Goal: Task Accomplishment & Management: Use online tool/utility

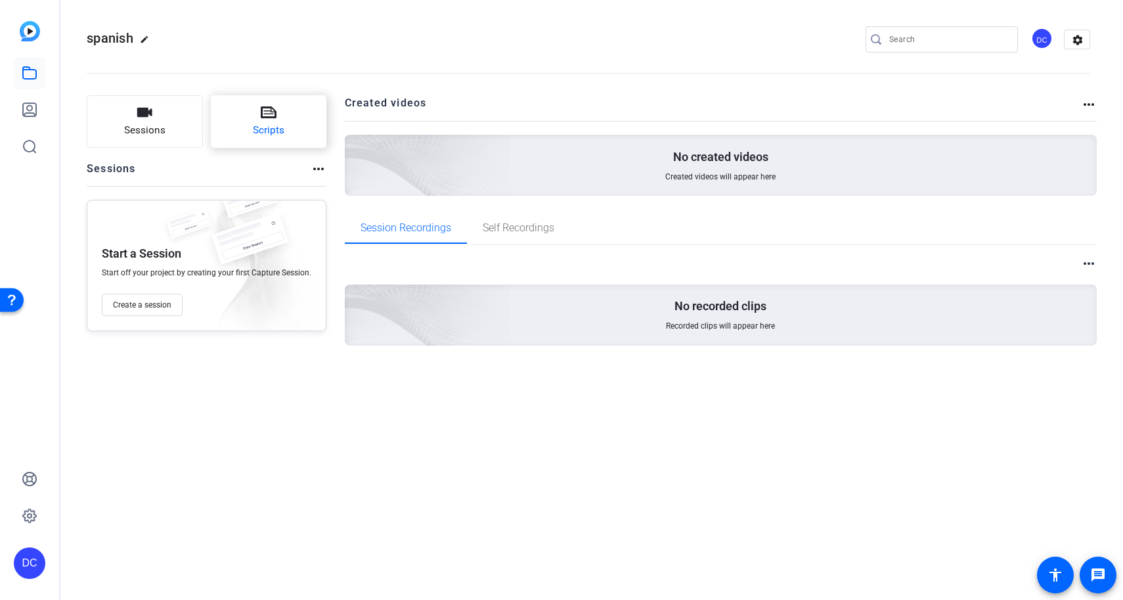
click at [259, 135] on span "Scripts" at bounding box center [269, 130] width 32 height 15
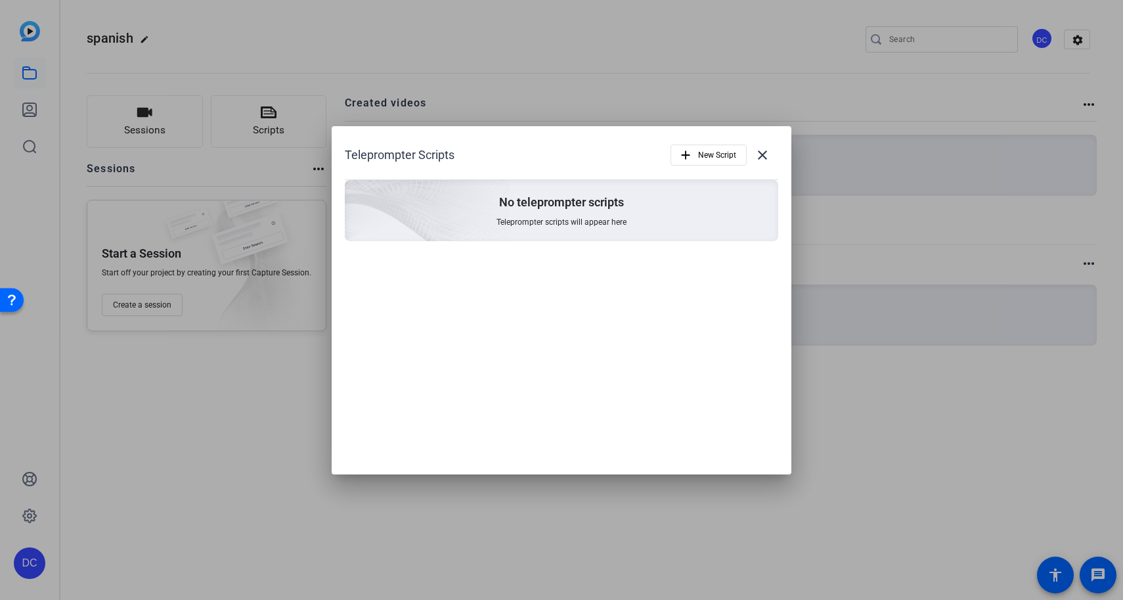
click at [516, 220] on span "Teleprompter scripts will appear here" at bounding box center [562, 222] width 130 height 11
click at [672, 148] on span "button" at bounding box center [708, 155] width 75 height 32
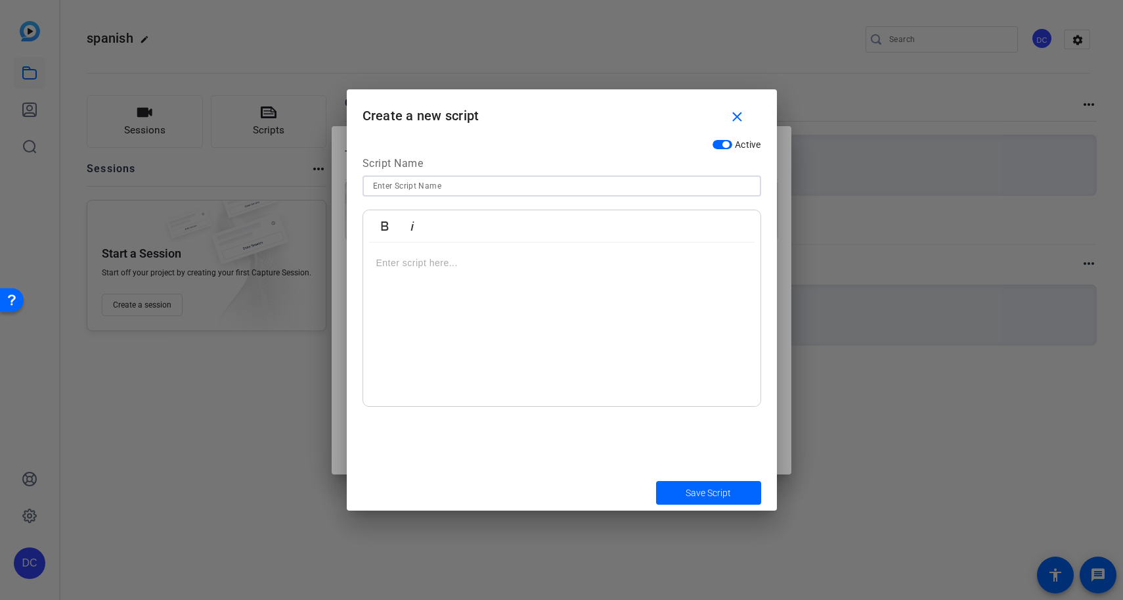
click at [517, 185] on input at bounding box center [562, 186] width 378 height 16
type input "spanish"
click at [469, 284] on div at bounding box center [561, 324] width 397 height 164
click at [724, 490] on span "Save Script" at bounding box center [708, 493] width 45 height 14
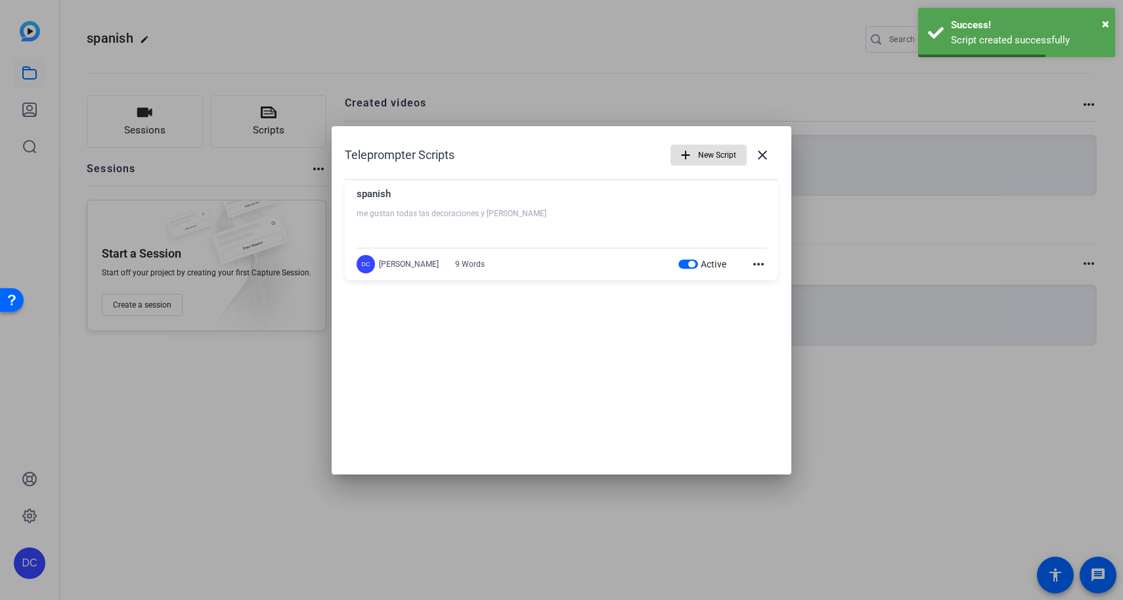
click at [514, 259] on div "DC [PERSON_NAME] 9 Words Active more_horiz" at bounding box center [562, 264] width 410 height 18
drag, startPoint x: 270, startPoint y: 487, endPoint x: 270, endPoint y: 479, distance: 7.9
click at [270, 487] on div at bounding box center [561, 300] width 1123 height 600
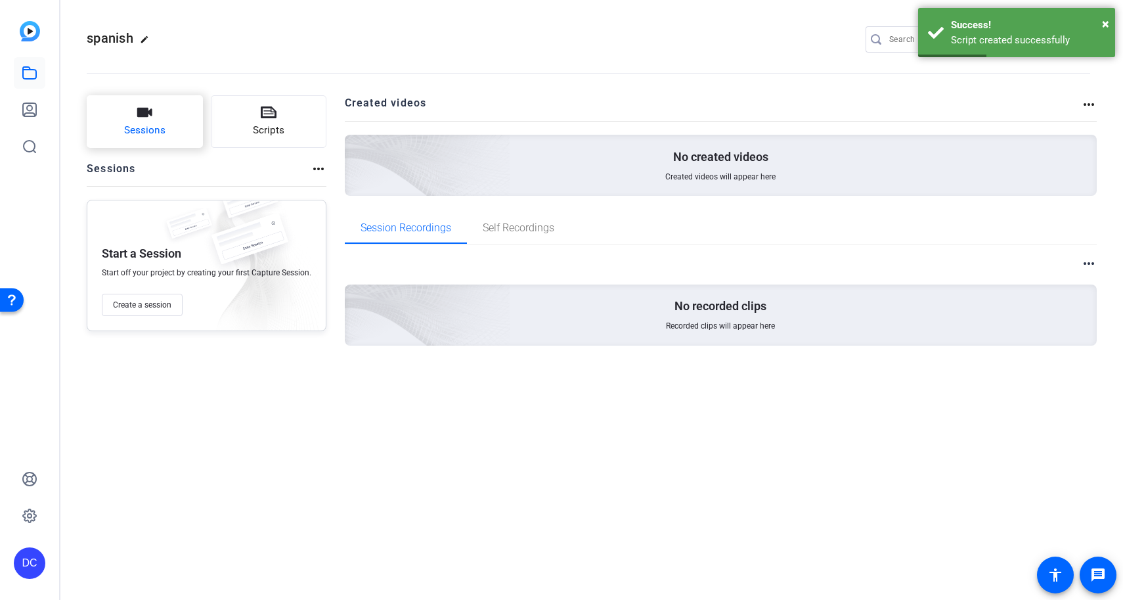
click at [160, 139] on button "Sessions" at bounding box center [145, 121] width 116 height 53
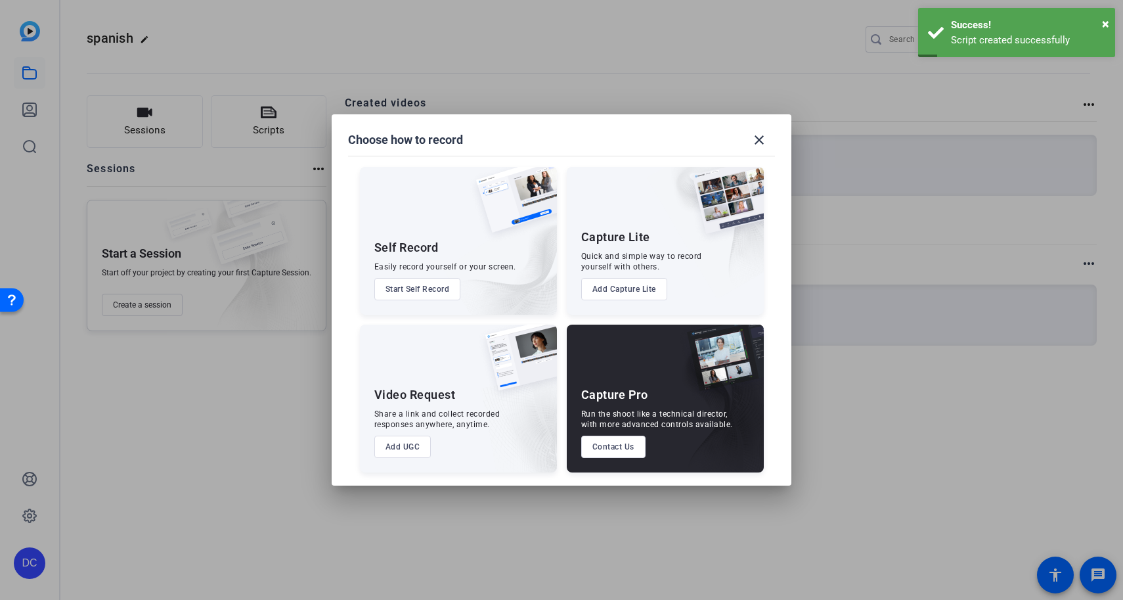
click at [443, 295] on button "Start Self Record" at bounding box center [417, 289] width 87 height 22
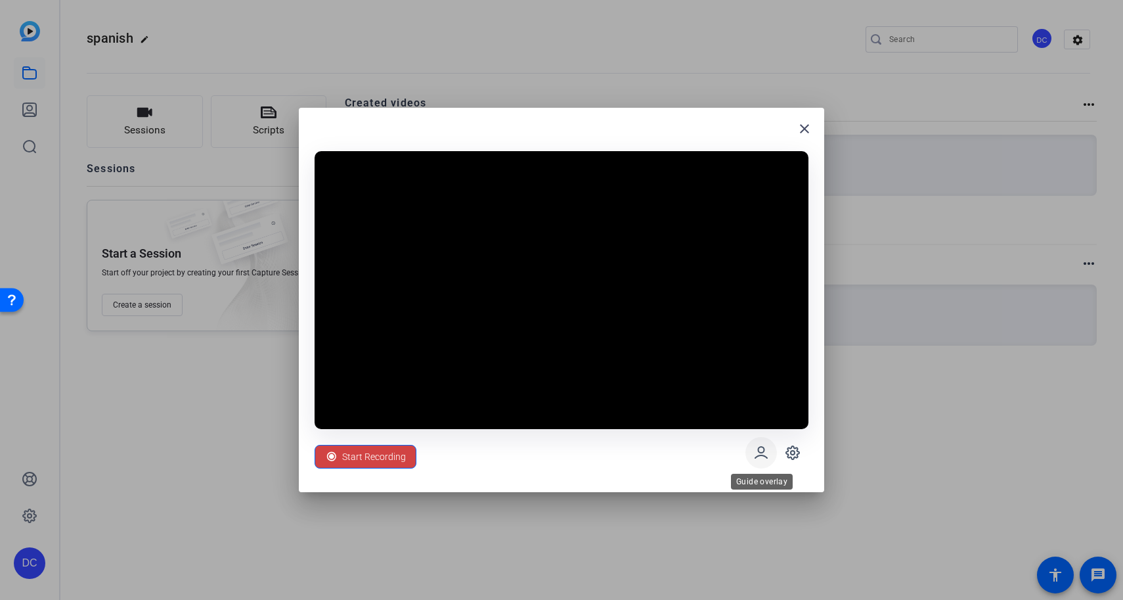
click at [764, 454] on icon at bounding box center [761, 453] width 16 height 16
click at [800, 452] on icon at bounding box center [793, 453] width 16 height 16
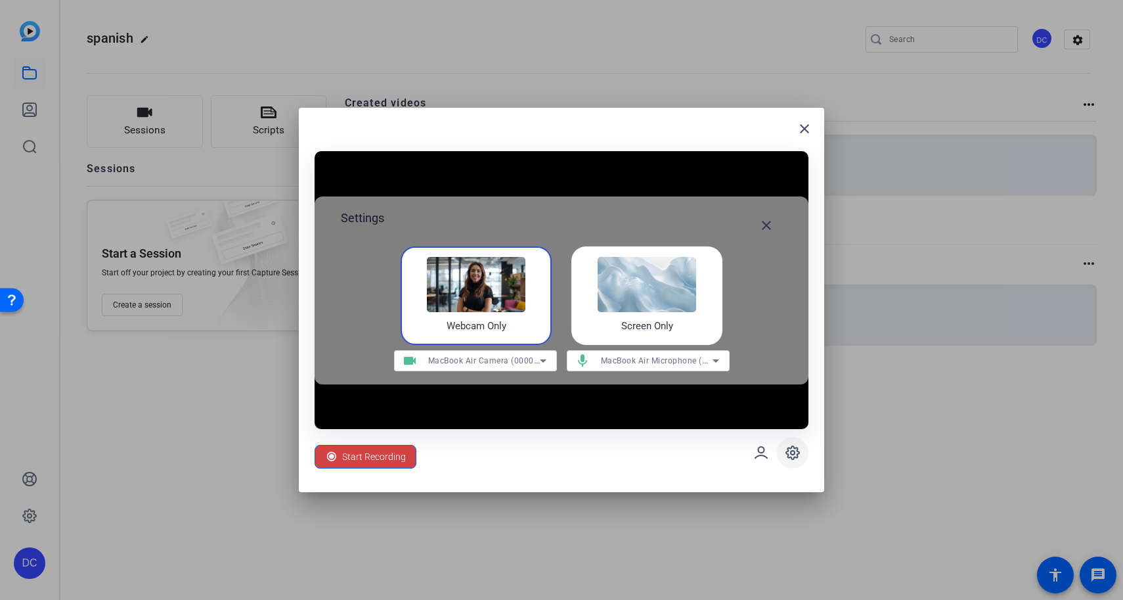
click at [794, 452] on icon at bounding box center [793, 453] width 4 height 4
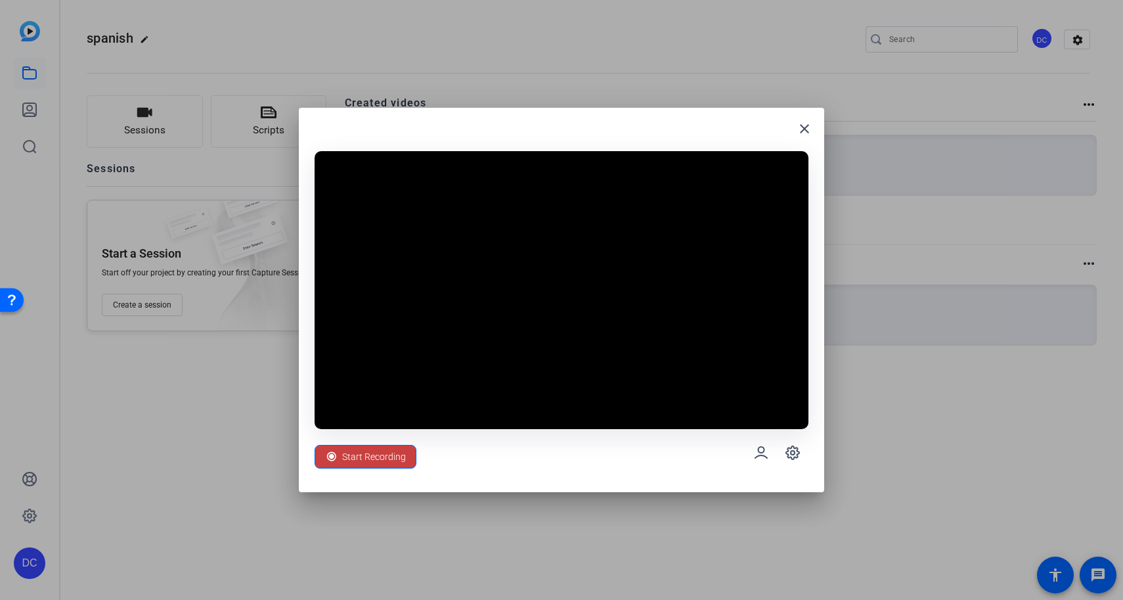
click at [347, 451] on span "Start Recording" at bounding box center [374, 456] width 64 height 25
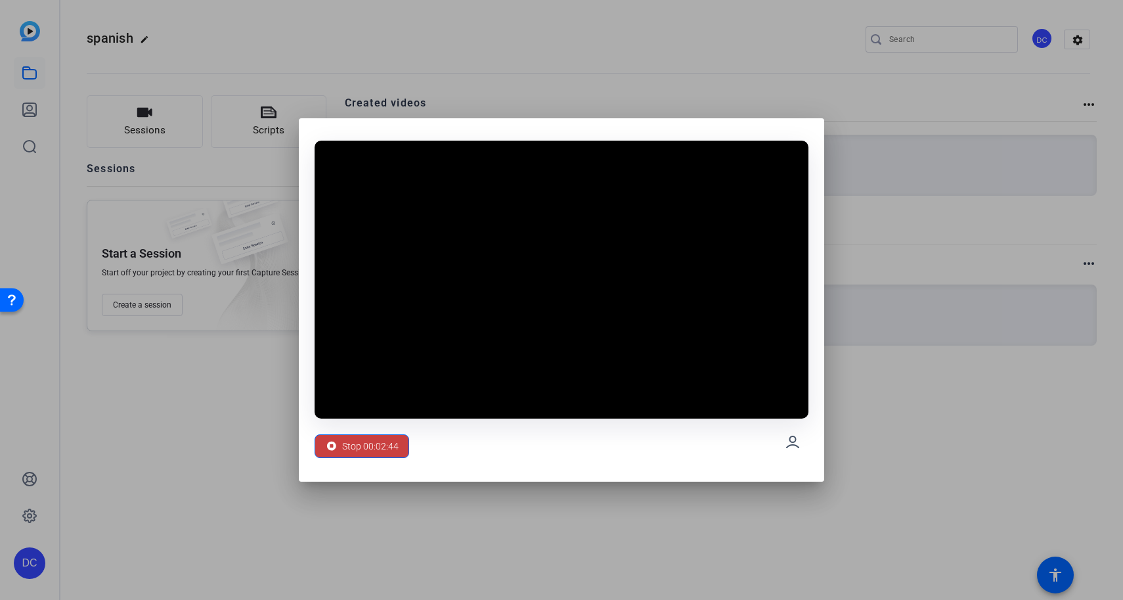
click at [343, 449] on span "Stop 00:02:44" at bounding box center [370, 445] width 56 height 25
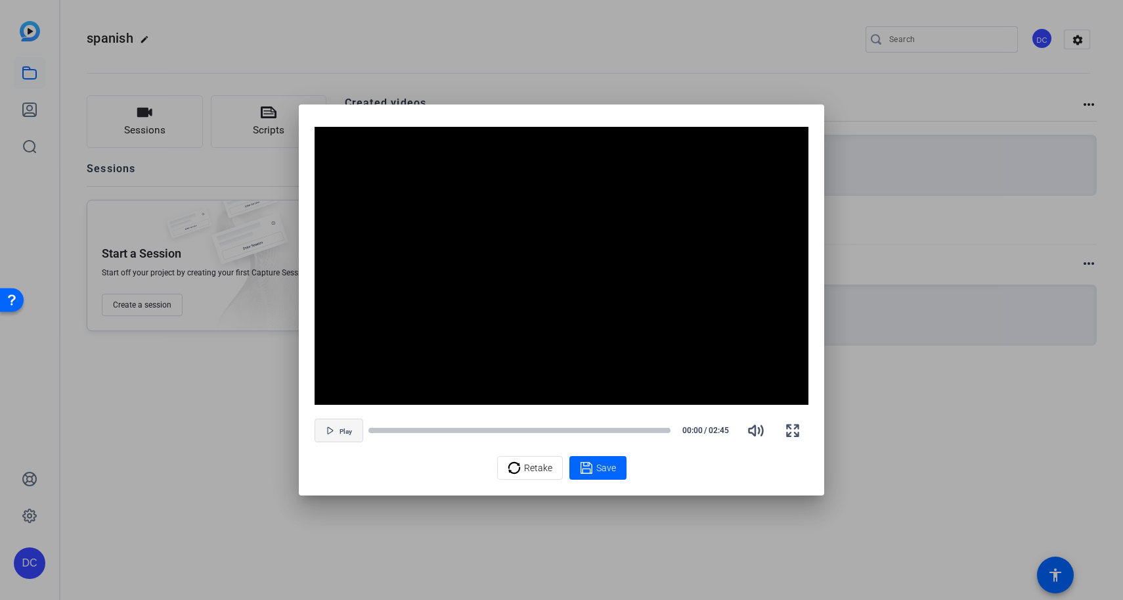
click at [346, 430] on span "Play" at bounding box center [346, 432] width 12 height 8
click at [759, 424] on icon "button" at bounding box center [756, 430] width 16 height 16
click at [556, 342] on video "Video Player" at bounding box center [562, 266] width 494 height 278
click at [334, 426] on span "button" at bounding box center [338, 430] width 47 height 32
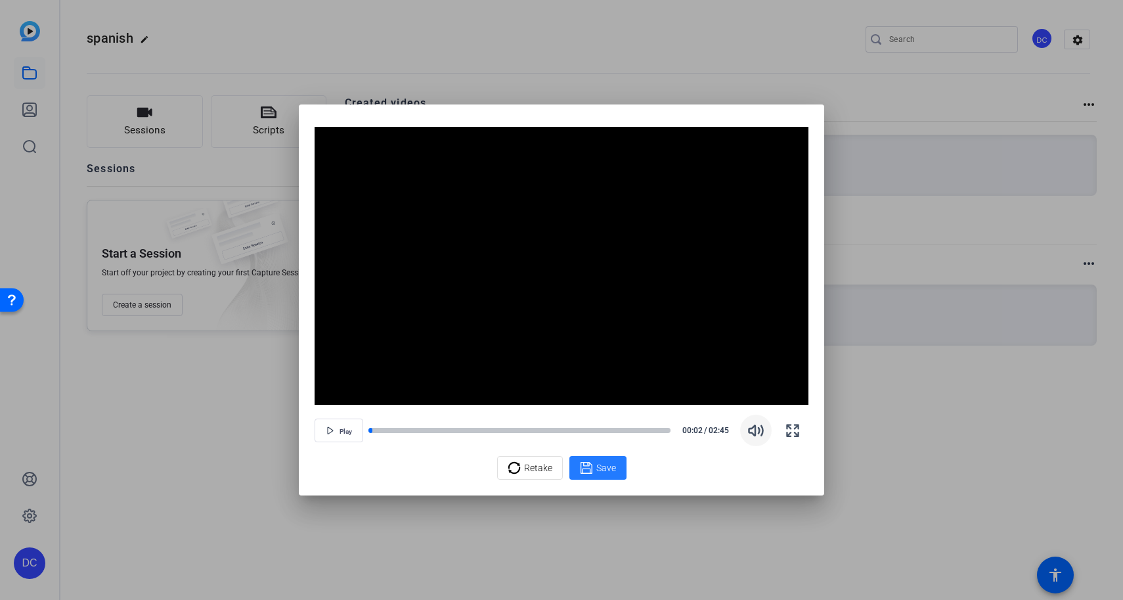
click at [590, 464] on icon at bounding box center [586, 468] width 12 height 12
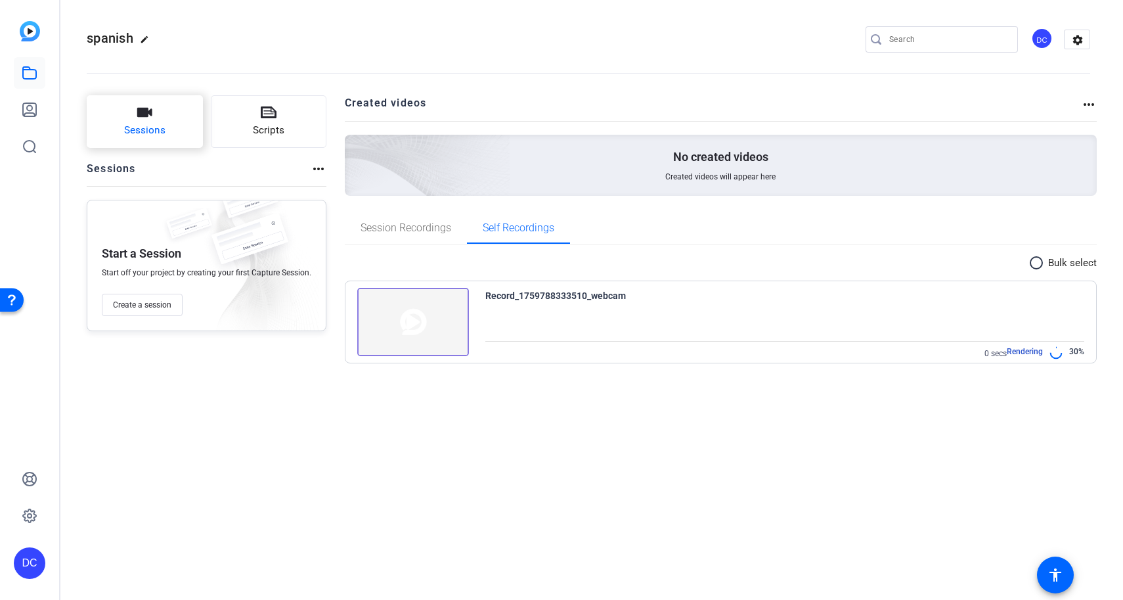
click at [175, 126] on button "Sessions" at bounding box center [145, 121] width 116 height 53
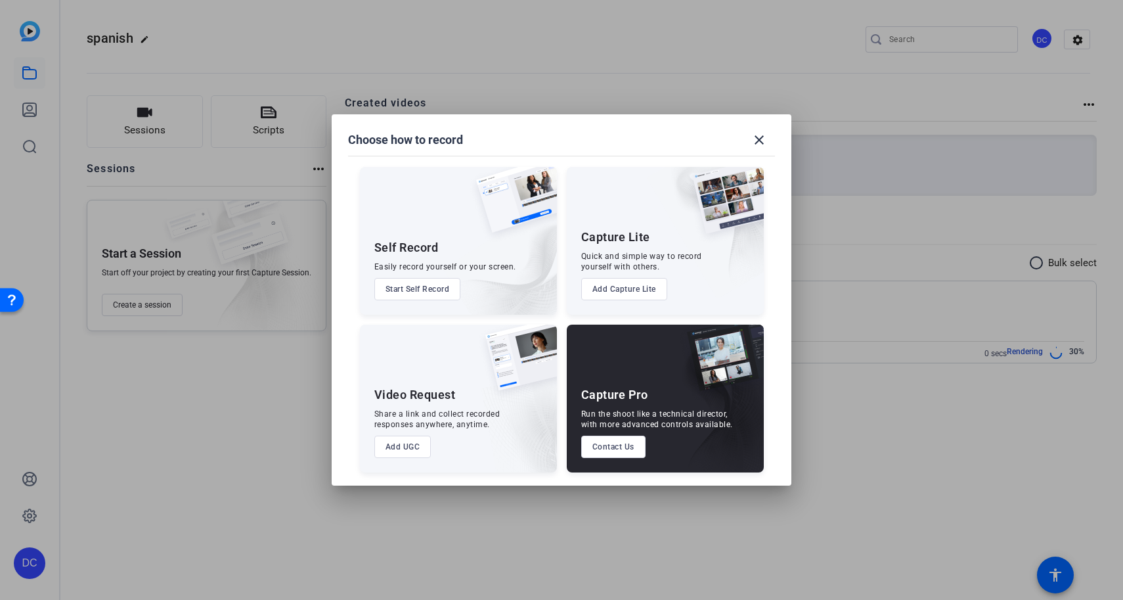
click at [401, 292] on button "Start Self Record" at bounding box center [417, 289] width 87 height 22
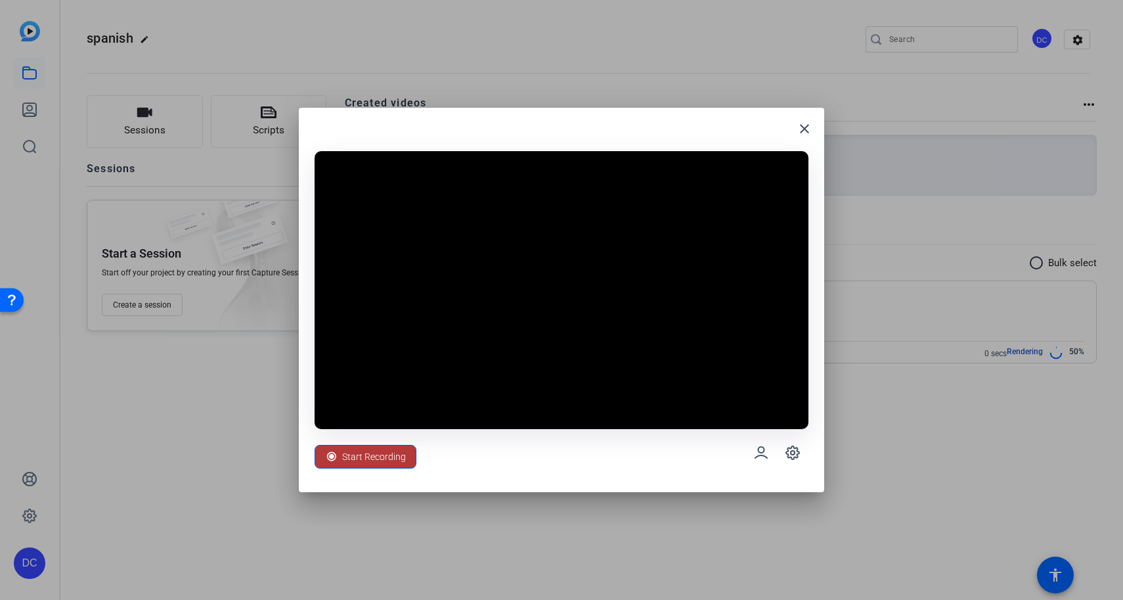
click at [374, 457] on span "Start Recording" at bounding box center [374, 456] width 64 height 25
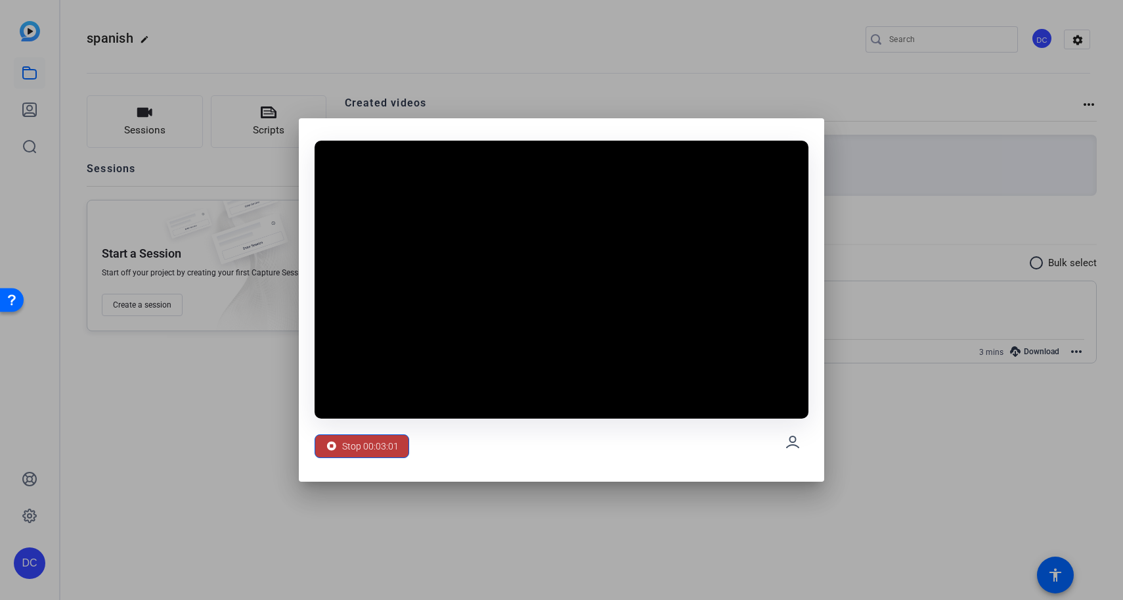
click at [374, 457] on span "Stop 00:03:01" at bounding box center [370, 445] width 56 height 25
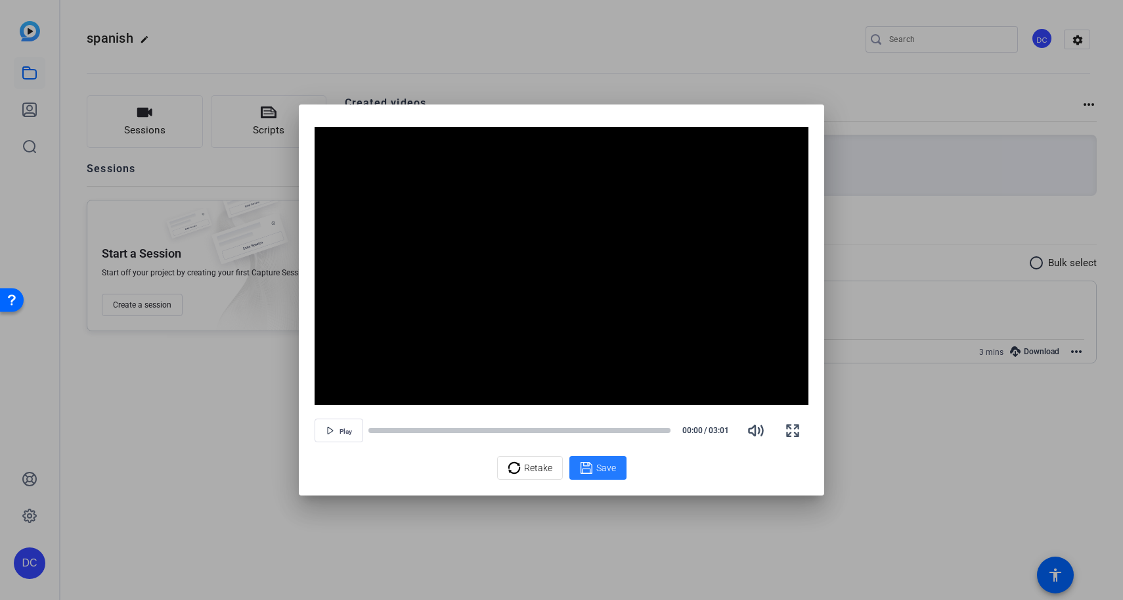
click at [587, 472] on icon at bounding box center [586, 468] width 13 height 16
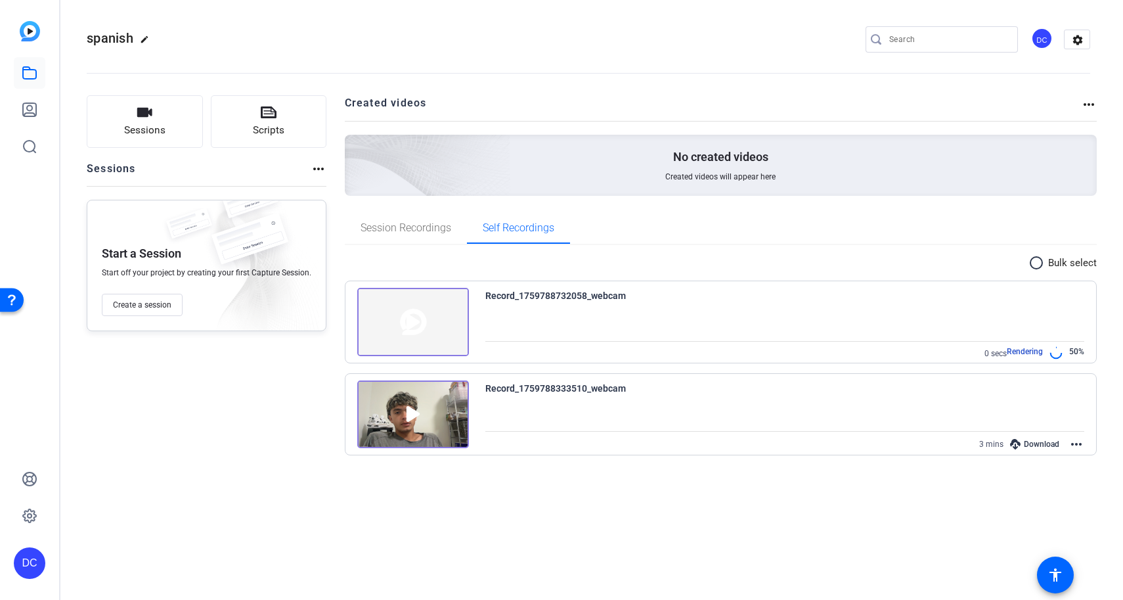
click at [570, 479] on div "Sessions Scripts Sessions more_horiz Start a Session Start off your project by …" at bounding box center [588, 283] width 1056 height 409
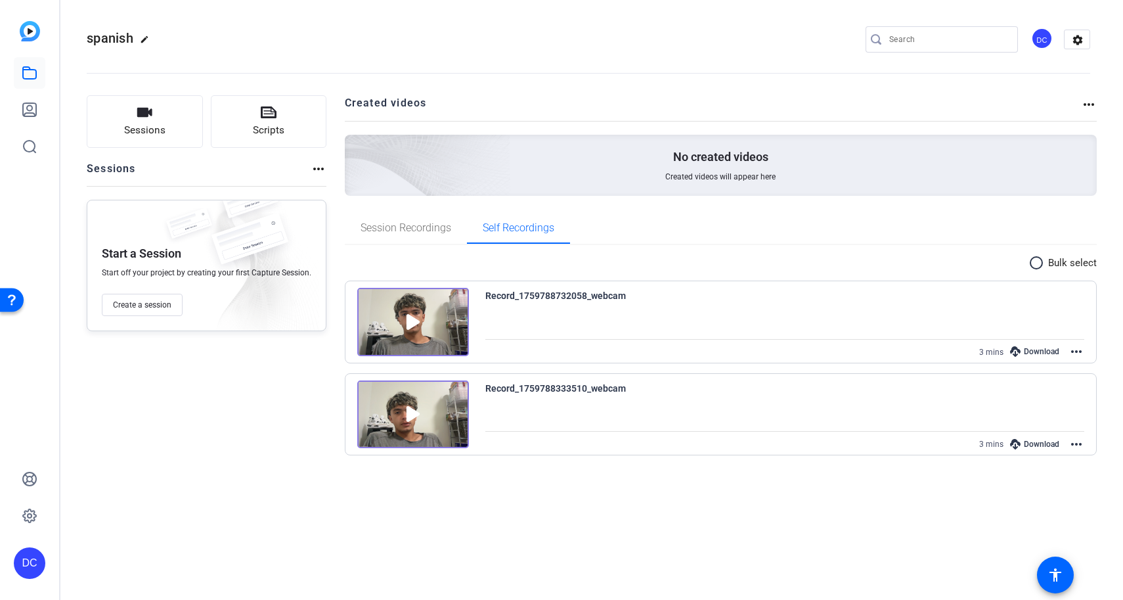
click at [407, 325] on img at bounding box center [413, 322] width 112 height 68
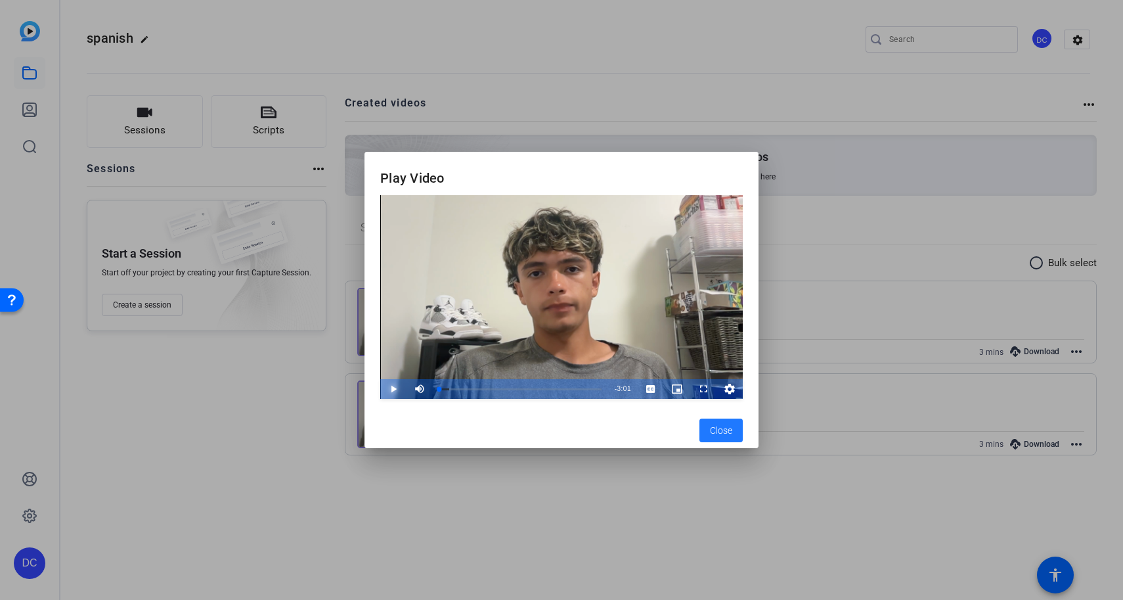
click at [380, 388] on span "Video Player" at bounding box center [380, 389] width 0 height 20
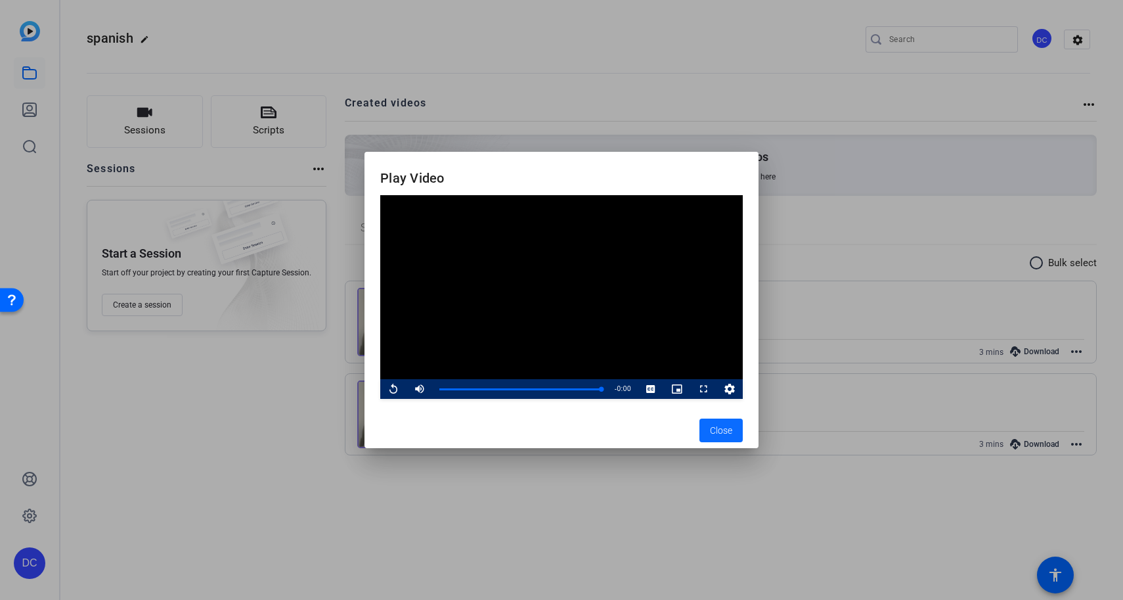
click at [721, 438] on span "button" at bounding box center [720, 430] width 43 height 32
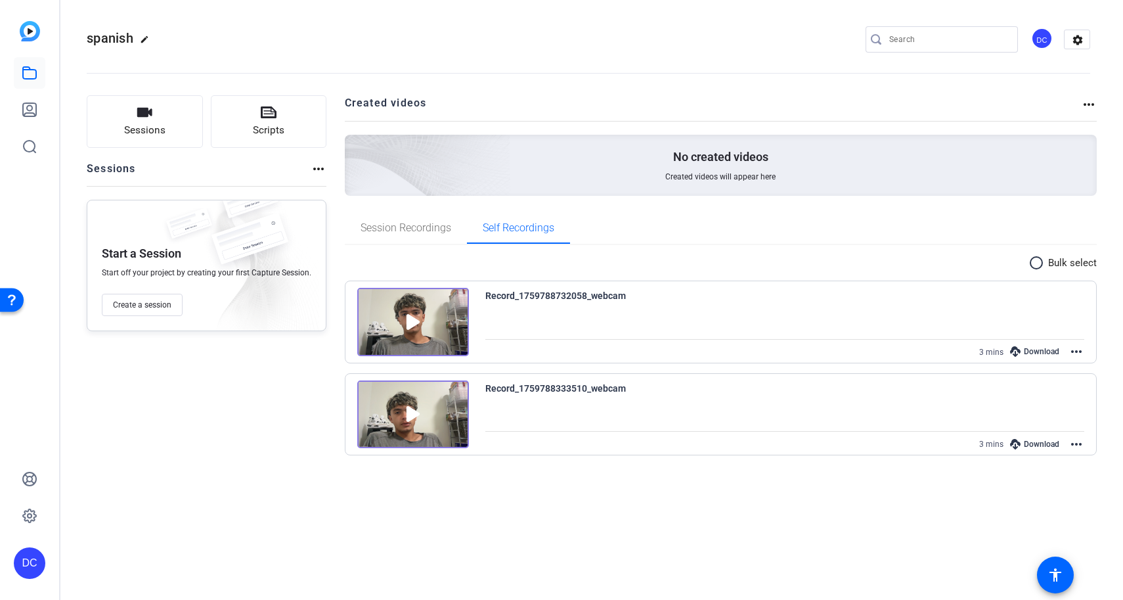
click at [1030, 353] on div "Download" at bounding box center [1035, 351] width 62 height 17
